Goal: Information Seeking & Learning: Learn about a topic

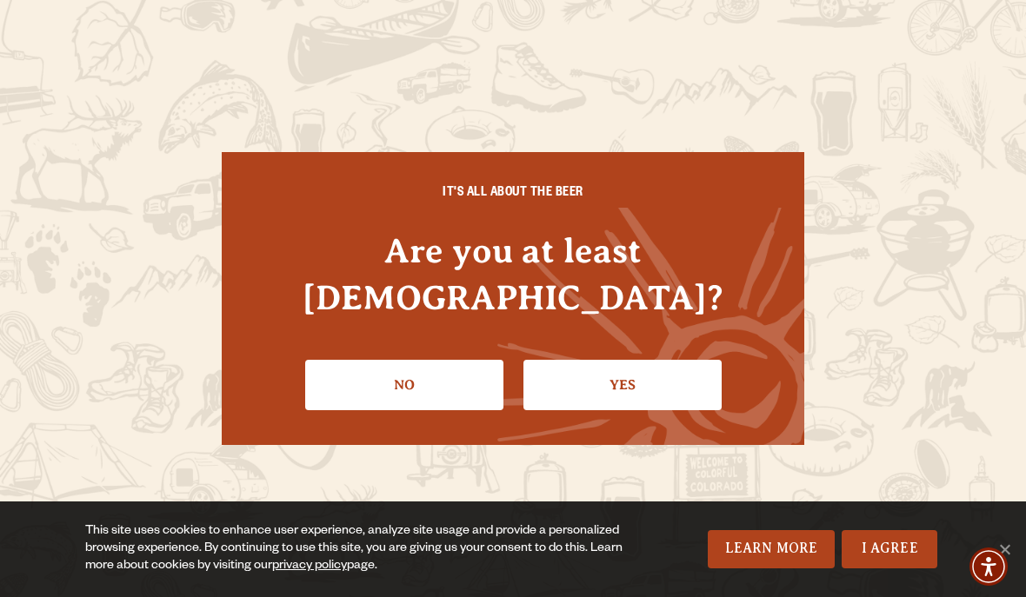
click at [892, 547] on link "I Agree" at bounding box center [889, 549] width 96 height 38
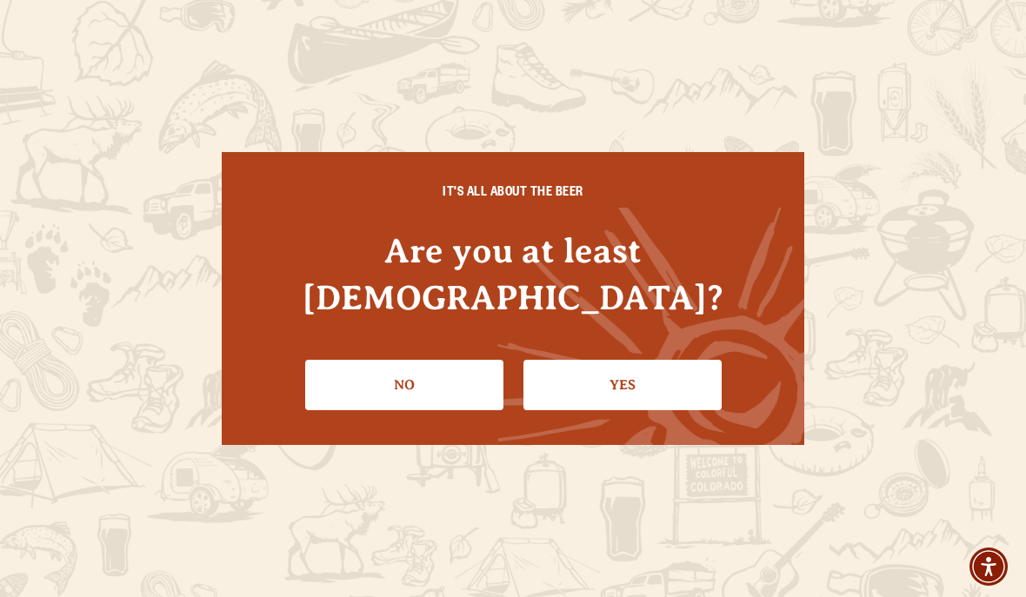
click at [615, 362] on link "Yes" at bounding box center [622, 385] width 198 height 50
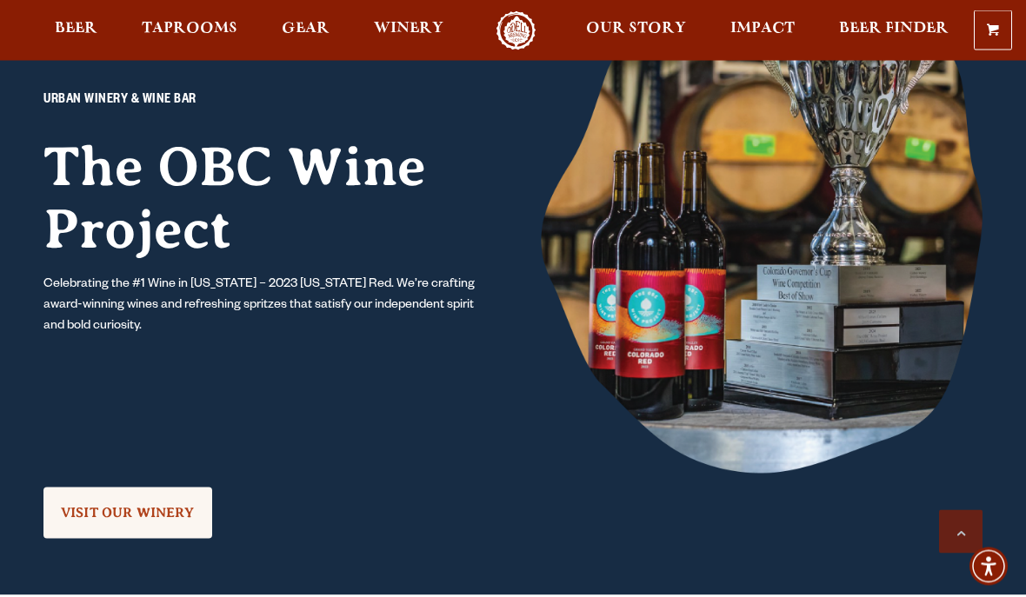
scroll to position [1362, 0]
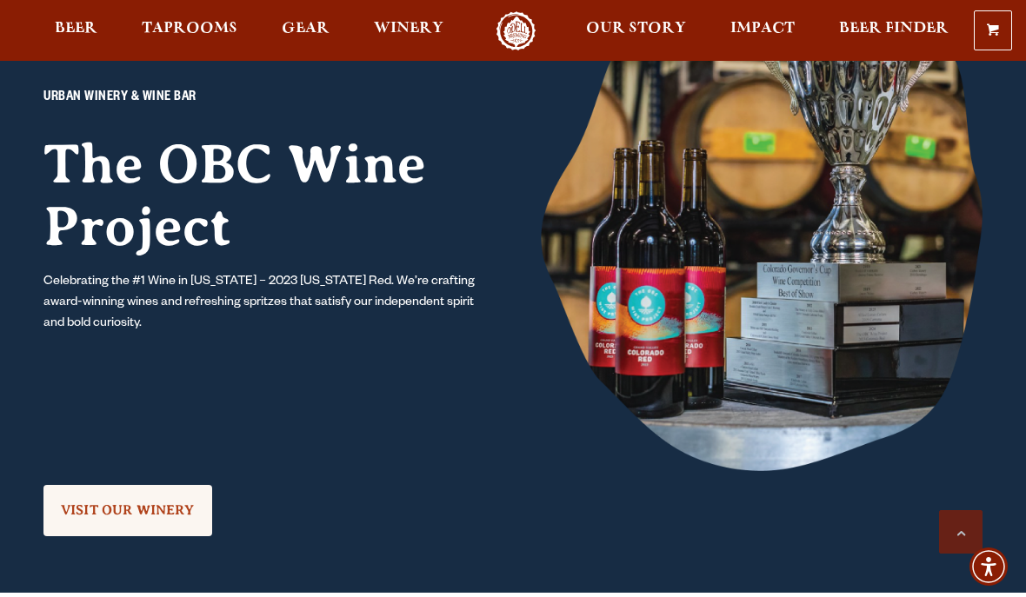
click at [147, 504] on span "VISIT OUR WINERY" at bounding box center [128, 510] width 134 height 16
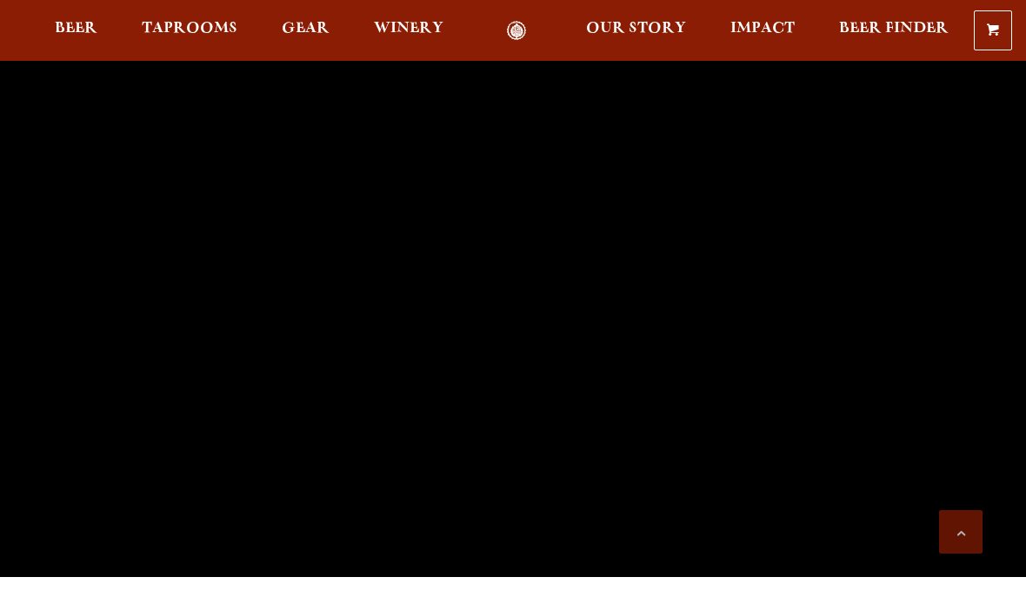
scroll to position [1440, 0]
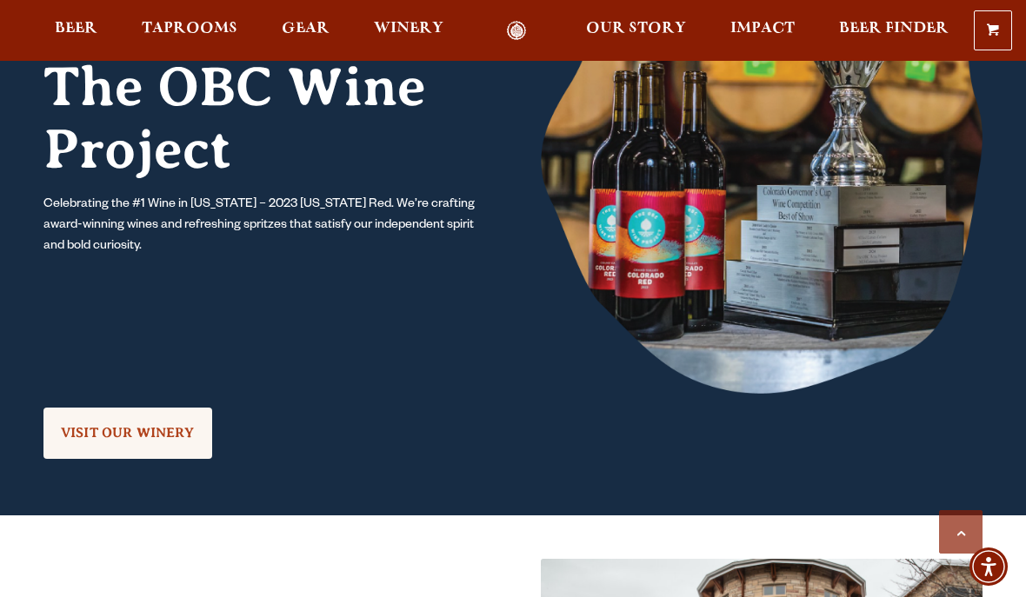
click at [197, 35] on span "Taprooms" at bounding box center [190, 29] width 96 height 14
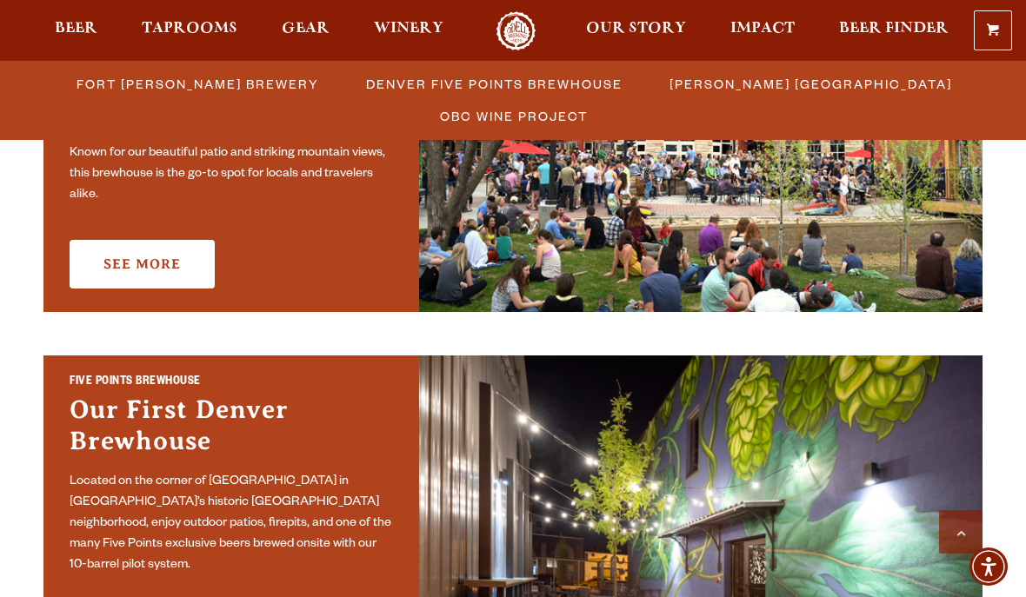
scroll to position [694, 0]
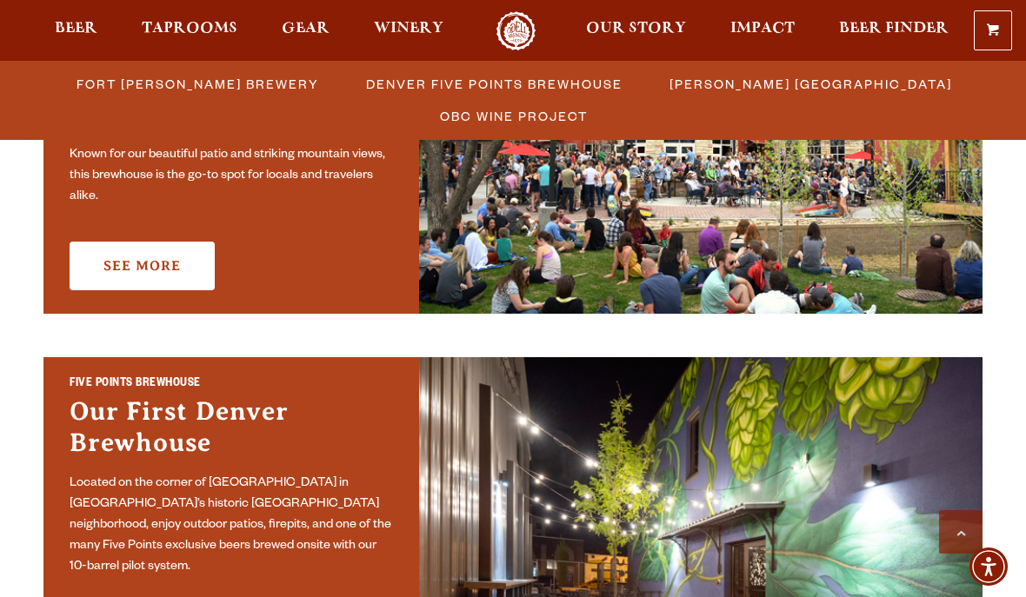
click at [149, 252] on link "See More" at bounding box center [142, 266] width 145 height 49
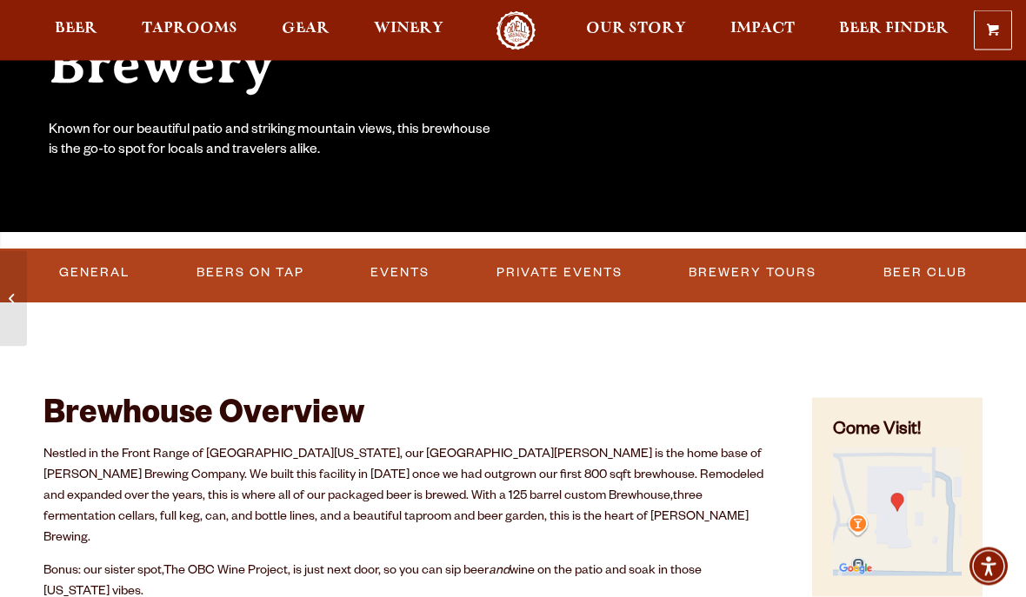
scroll to position [345, 0]
click at [402, 268] on link "Events" at bounding box center [399, 273] width 73 height 40
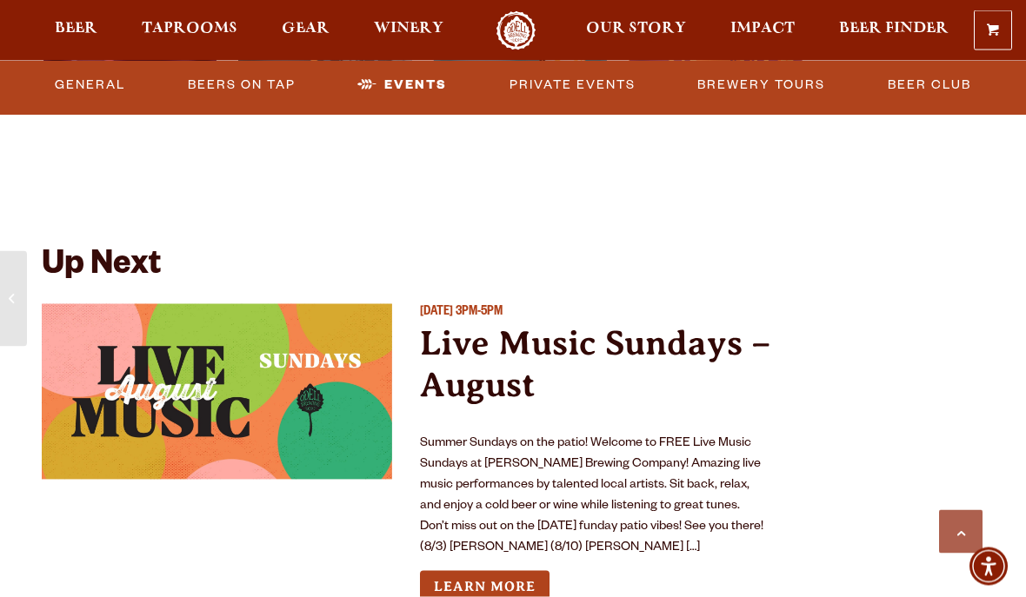
scroll to position [6188, 0]
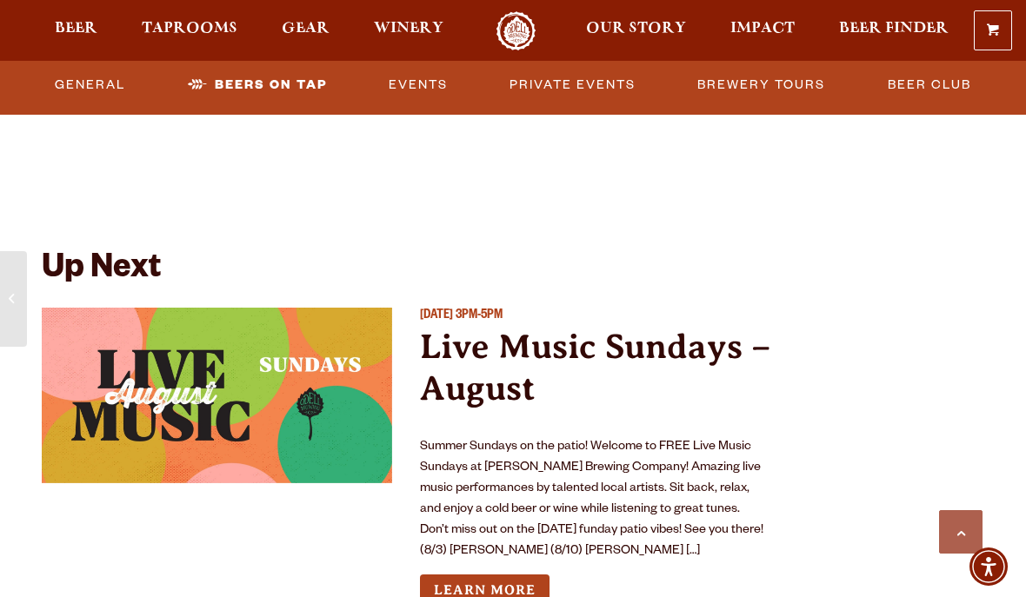
click at [507, 574] on link "Learn More" at bounding box center [484, 590] width 129 height 32
click at [258, 80] on link "Beers on Tap" at bounding box center [257, 85] width 153 height 40
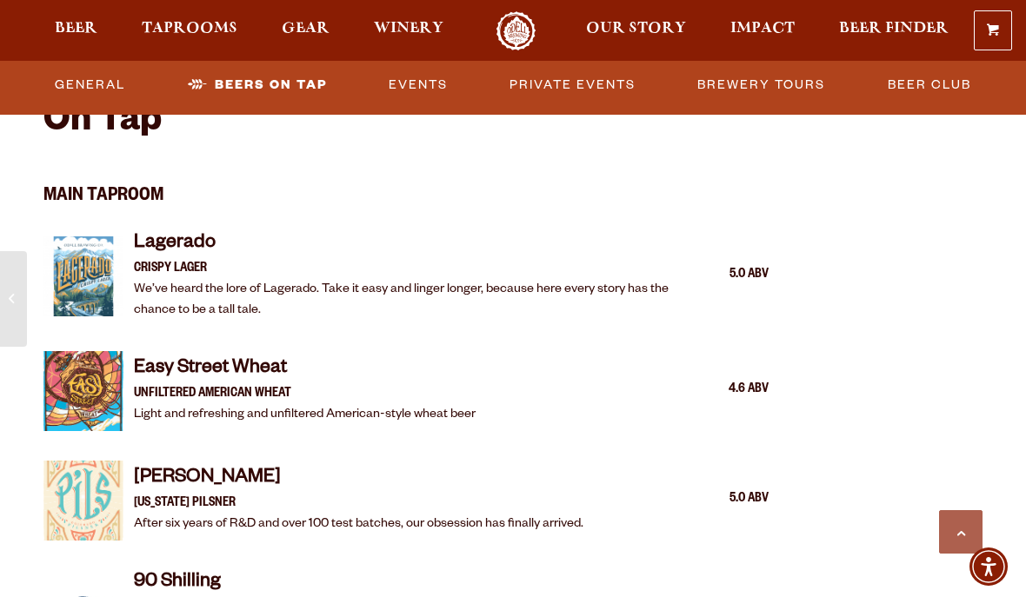
scroll to position [1476, 0]
